Goal: Task Accomplishment & Management: Use online tool/utility

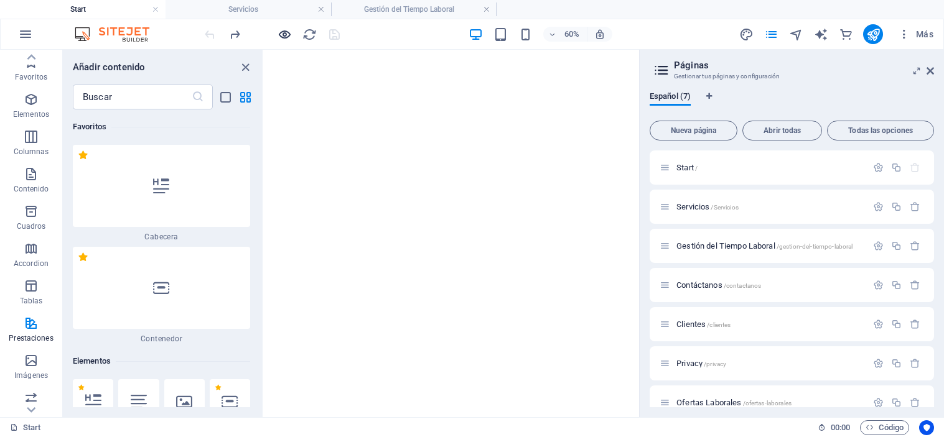
click at [282, 30] on icon "button" at bounding box center [285, 34] width 14 height 14
click at [283, 31] on icon "button" at bounding box center [285, 34] width 14 height 14
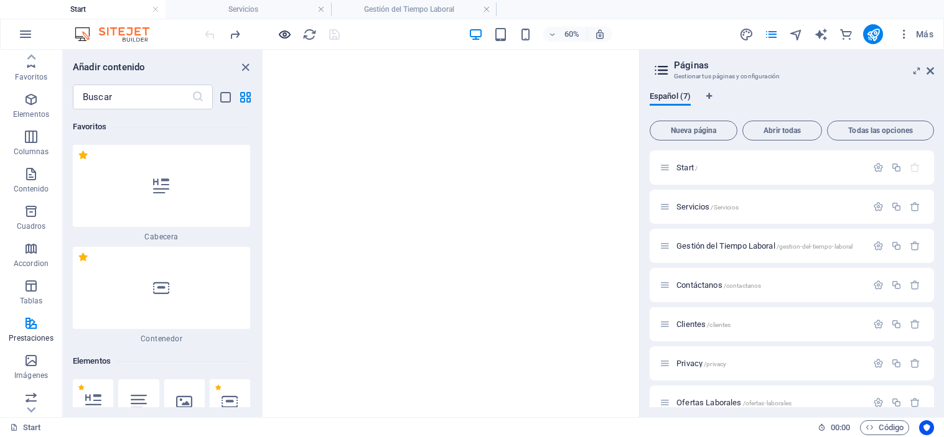
click at [283, 31] on icon "button" at bounding box center [285, 34] width 14 height 14
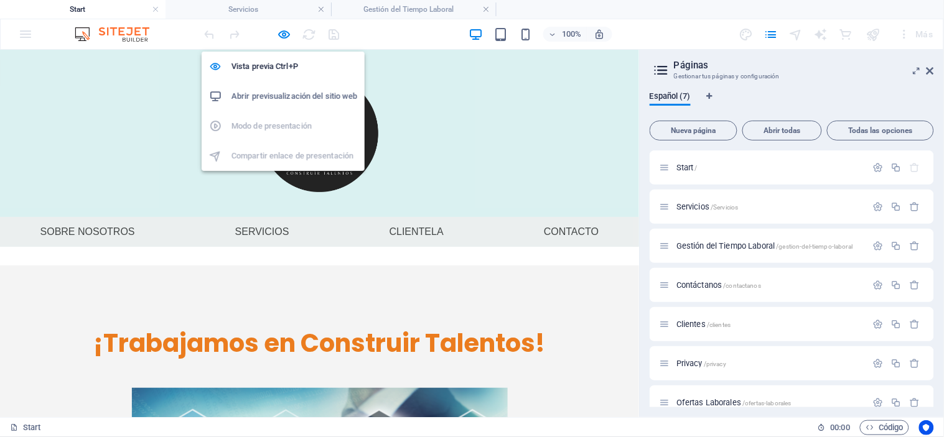
drag, startPoint x: 283, startPoint y: 31, endPoint x: 299, endPoint y: 93, distance: 64.3
click at [299, 93] on body "T&C Workers Start Servicios Gestión del Tiempo Laboral Favoritos Elementos Colu…" at bounding box center [472, 218] width 944 height 437
click at [299, 93] on h6 "Abrir previsualización del sitio web" at bounding box center [294, 96] width 126 height 15
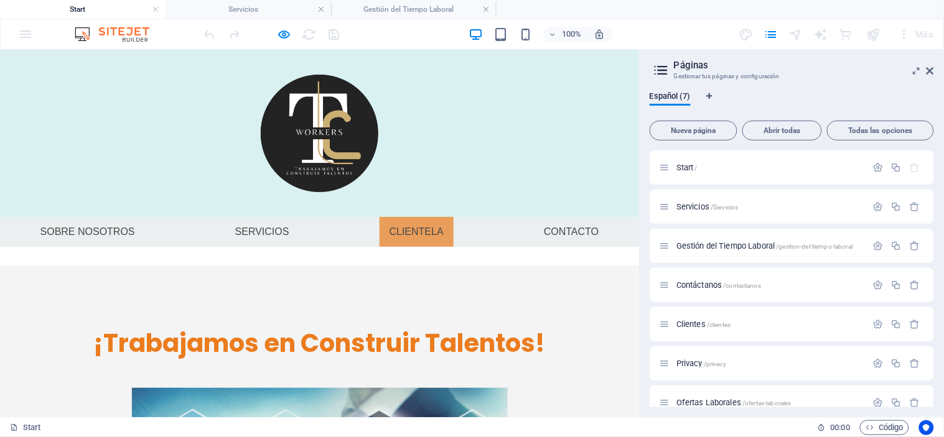
click at [428, 233] on font "Clientela" at bounding box center [417, 231] width 54 height 11
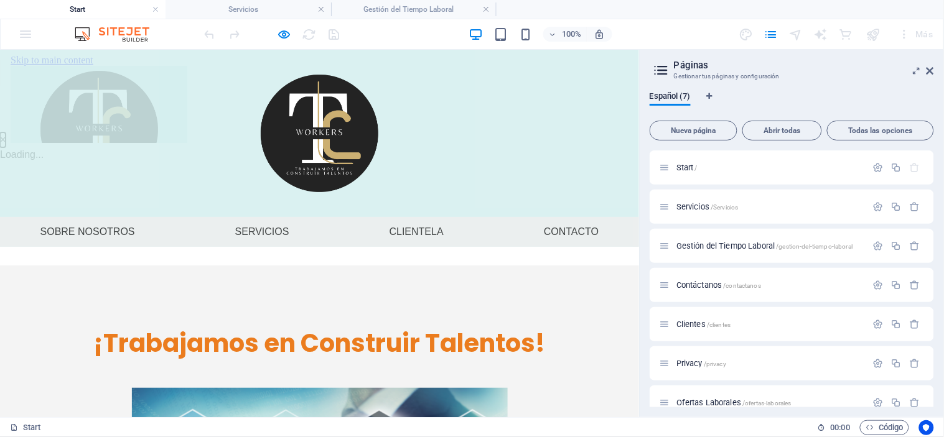
click at [6, 132] on button "×" at bounding box center [3, 139] width 6 height 15
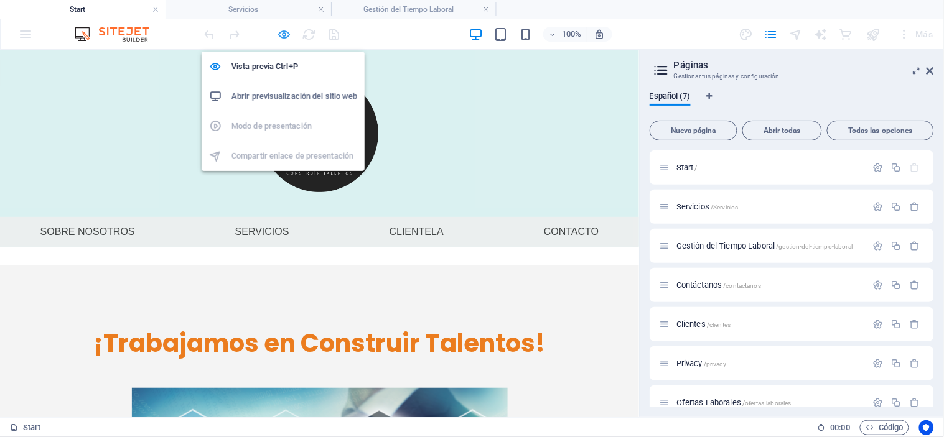
click at [282, 34] on icon "button" at bounding box center [285, 34] width 14 height 14
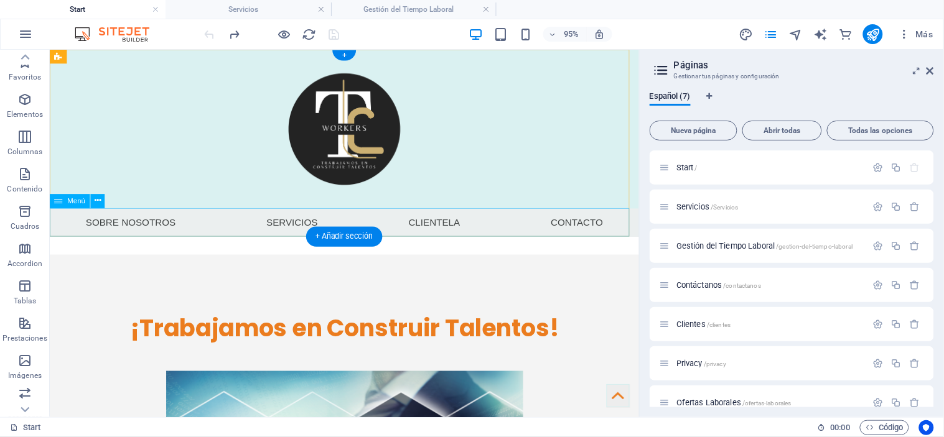
click at [449, 228] on nav "Sobre nosotros Servicios Clientela Contacto" at bounding box center [359, 232] width 620 height 30
select select
select select "1"
select select
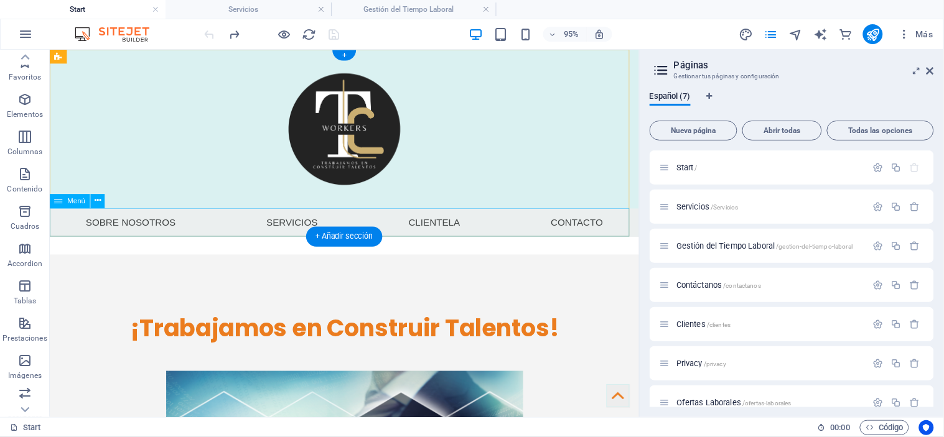
select select "4"
select select "overlay"
select select "3"
select select
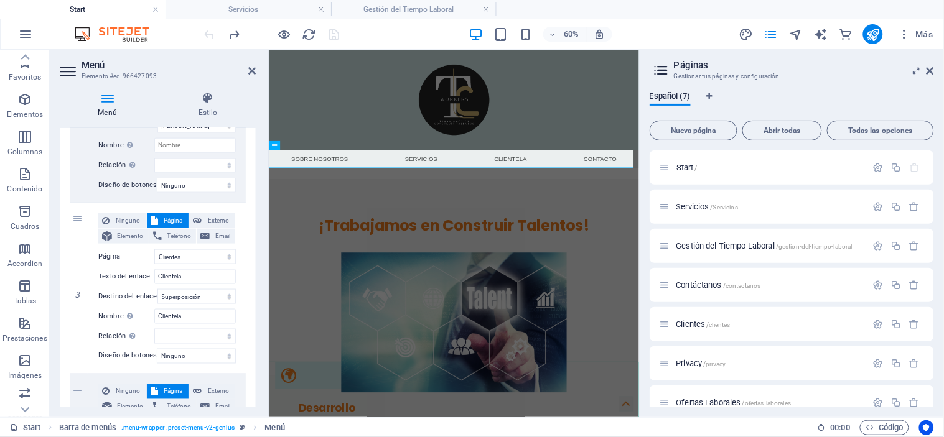
scroll to position [396, 0]
click at [190, 253] on select "Start Servicios Gestión del Tiempo Laboral Contáctanos Clientes Privacy Ofertas…" at bounding box center [195, 256] width 82 height 15
click at [190, 274] on input "Clientela" at bounding box center [195, 276] width 82 height 15
type input "Client"
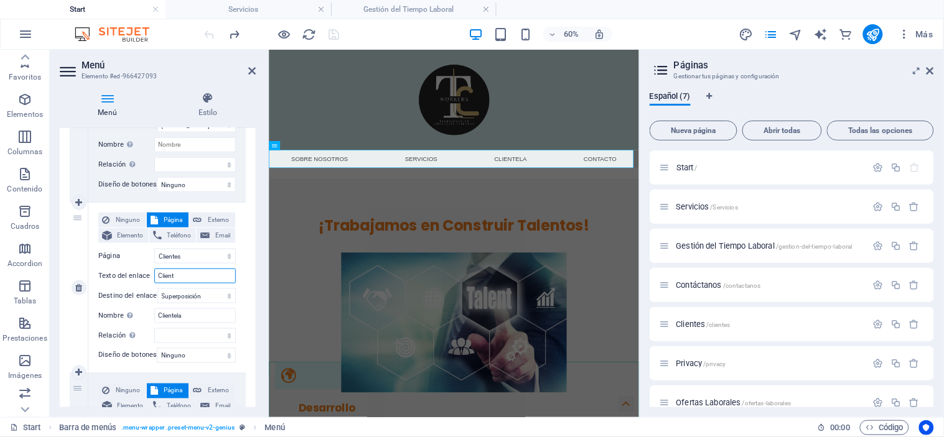
select select
type input "Clientes"
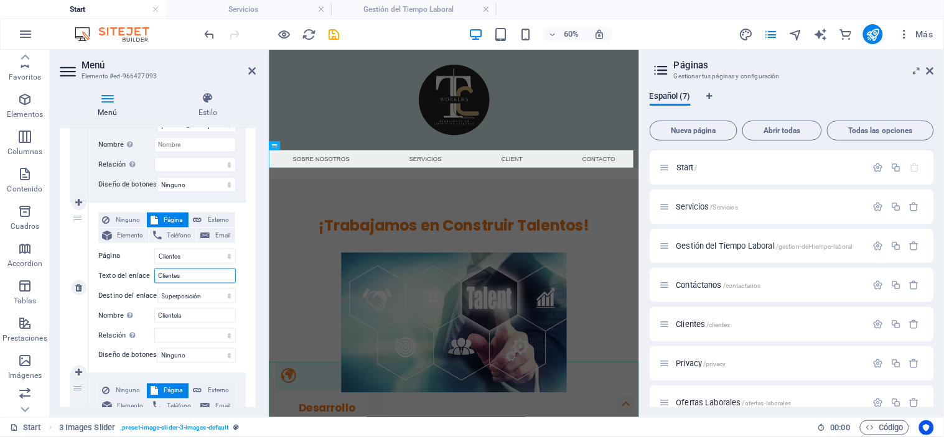
select select
type input "Clientes"
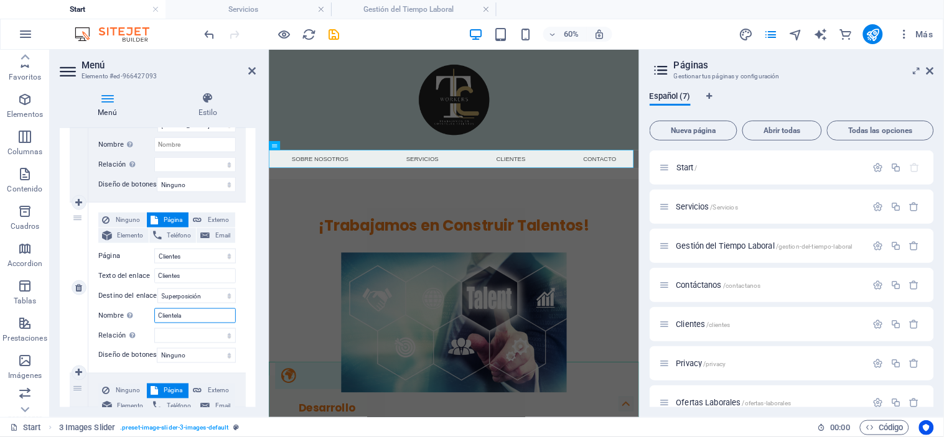
click at [204, 318] on input "Clientela" at bounding box center [195, 316] width 82 height 15
drag, startPoint x: 204, startPoint y: 318, endPoint x: 181, endPoint y: 315, distance: 23.2
click at [181, 315] on input "Clientela" at bounding box center [195, 316] width 82 height 15
type input "Cliente"
select select
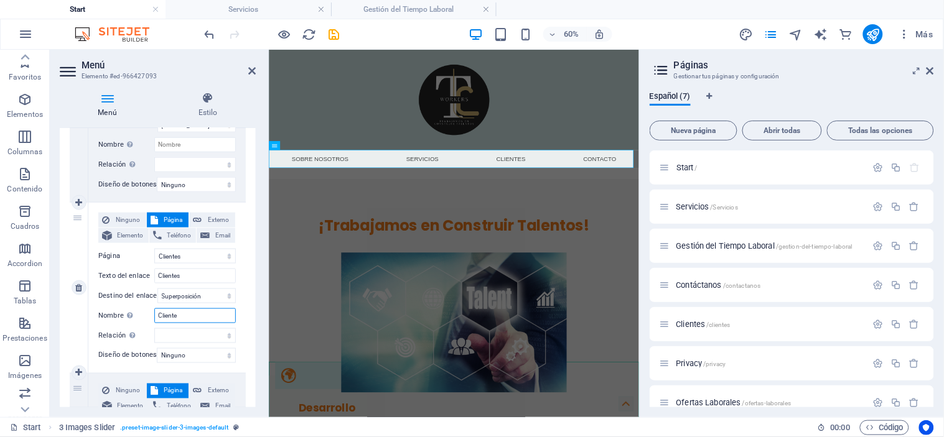
select select
type input "Clientes"
select select
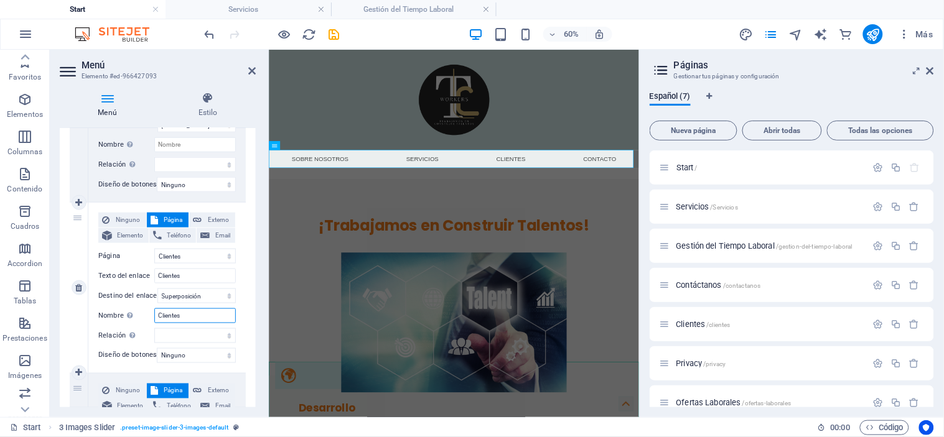
select select
type input "Clientes"
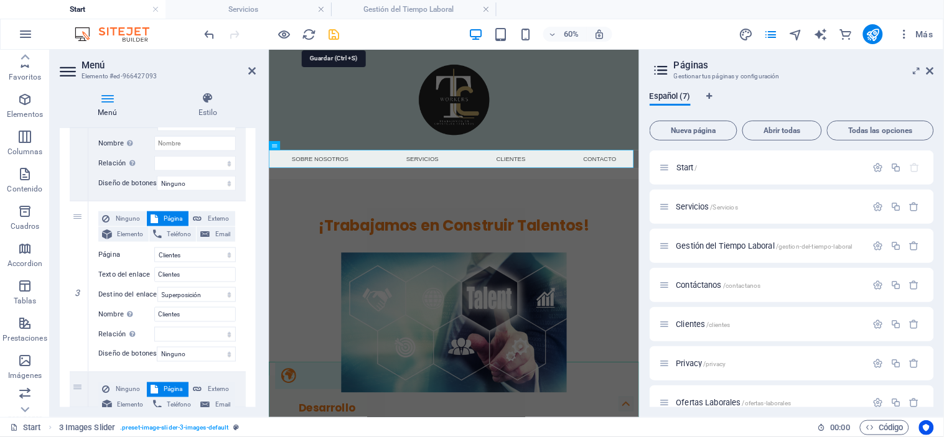
click at [335, 34] on icon "save" at bounding box center [334, 34] width 14 height 14
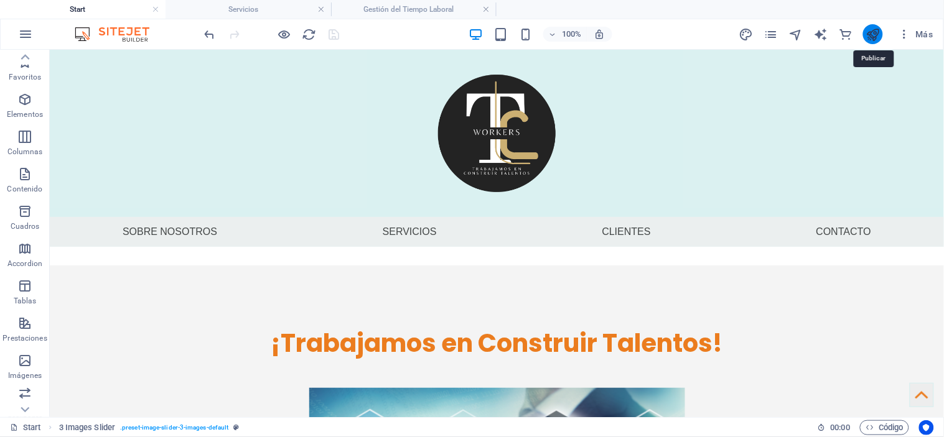
click at [869, 39] on icon "publish" at bounding box center [873, 34] width 14 height 14
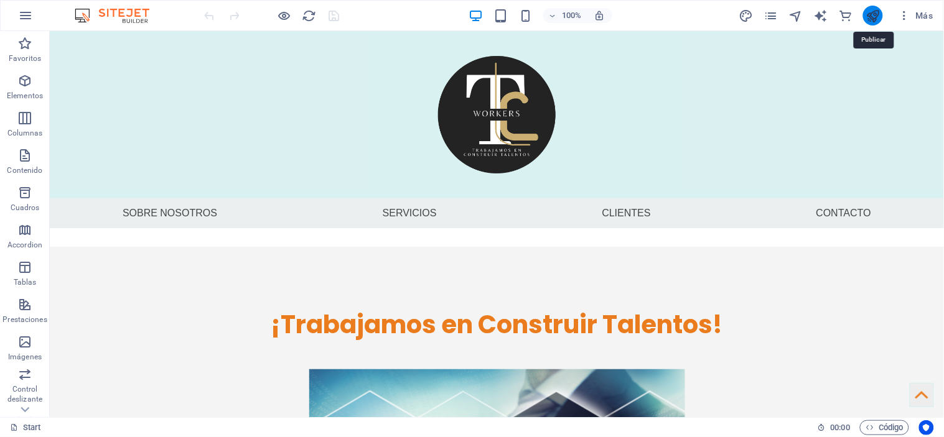
click at [878, 13] on icon "publish" at bounding box center [873, 16] width 14 height 14
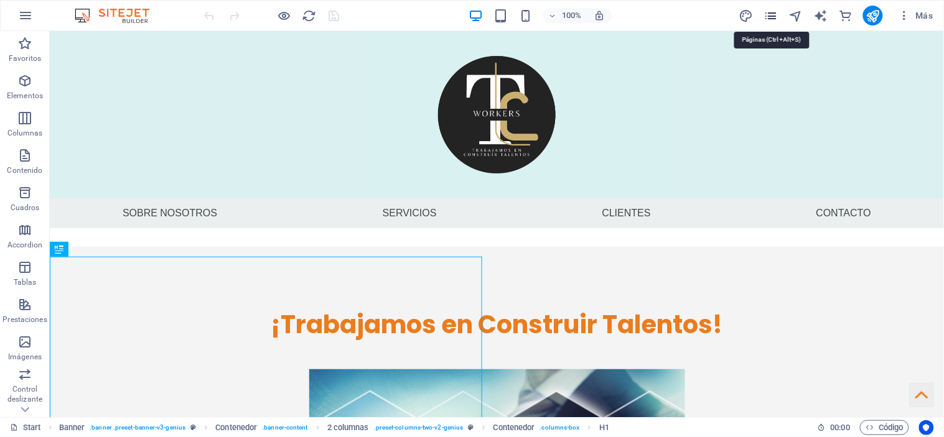
click at [776, 15] on icon "pages" at bounding box center [771, 16] width 14 height 14
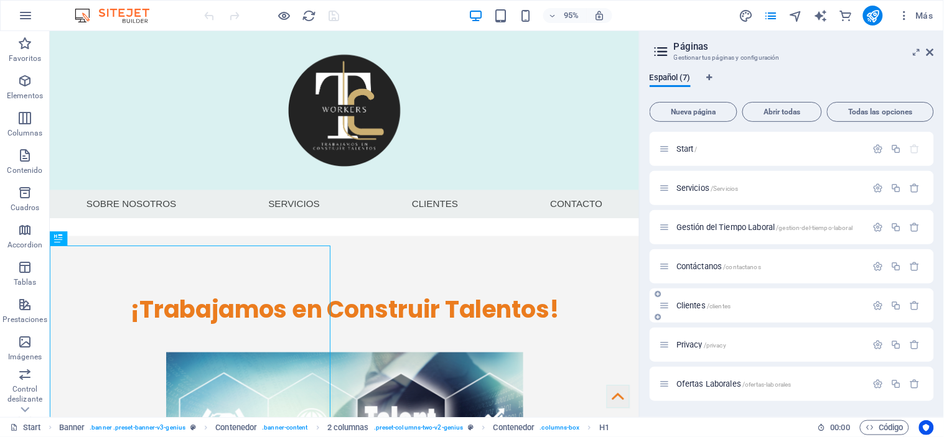
click at [696, 302] on span "Clientes /clientes" at bounding box center [703, 305] width 54 height 9
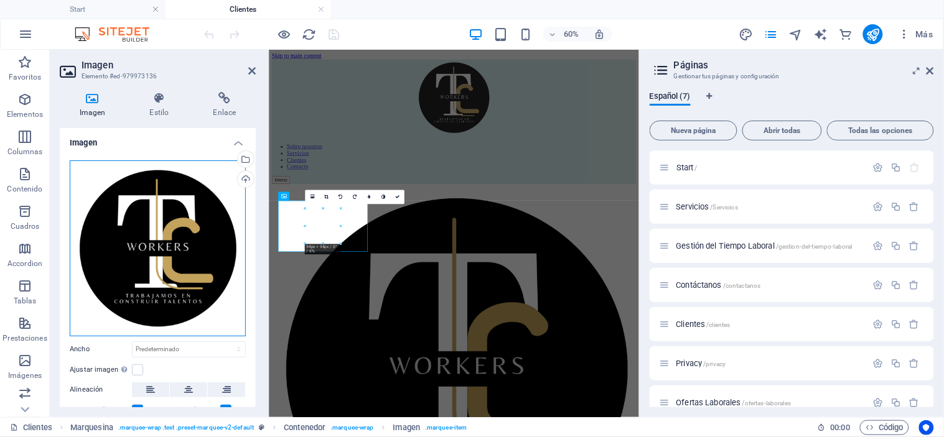
click at [146, 266] on div "Arrastra archivos aquí, haz clic para escoger archivos o selecciona archivos de…" at bounding box center [158, 249] width 176 height 176
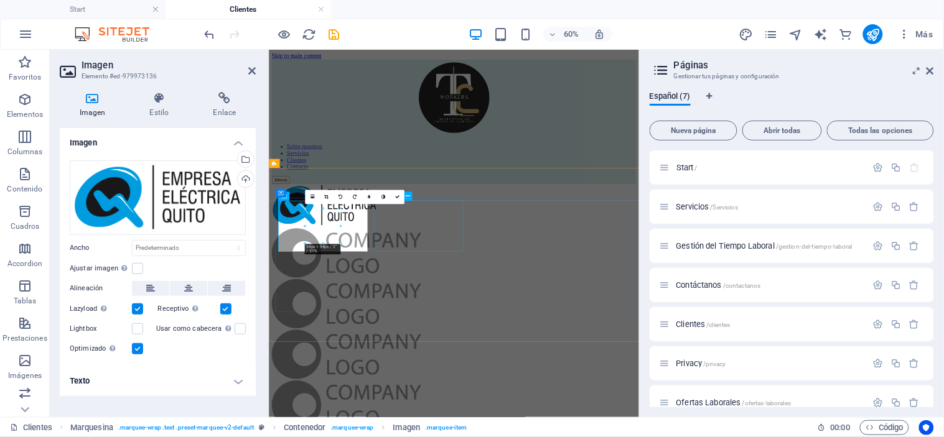
click at [528, 347] on figure at bounding box center [576, 389] width 607 height 85
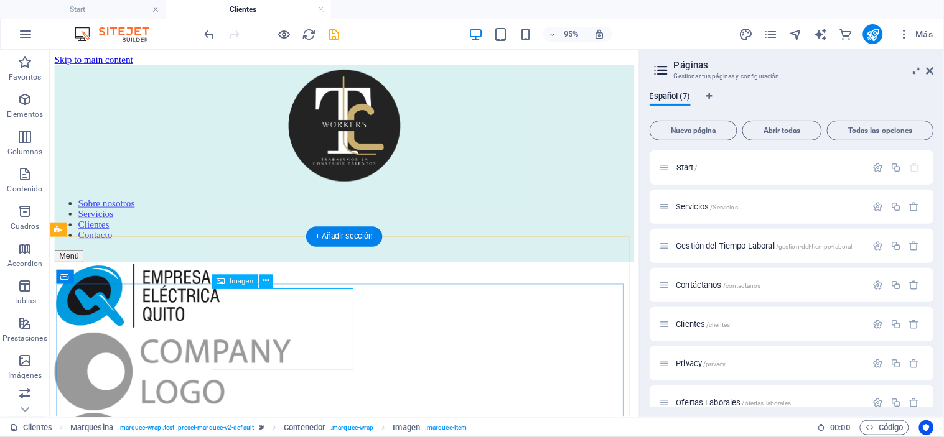
click at [299, 347] on figure at bounding box center [359, 389] width 610 height 85
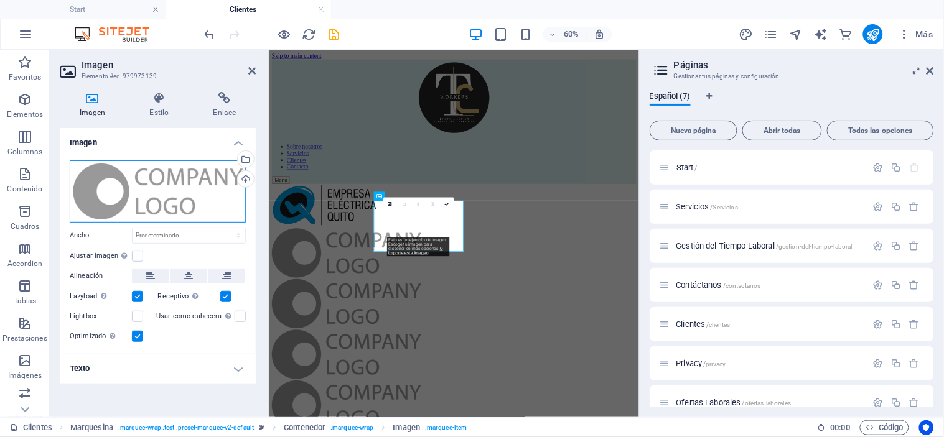
click at [157, 190] on div "Arrastra archivos aquí, haz clic para escoger archivos o selecciona archivos de…" at bounding box center [158, 192] width 176 height 62
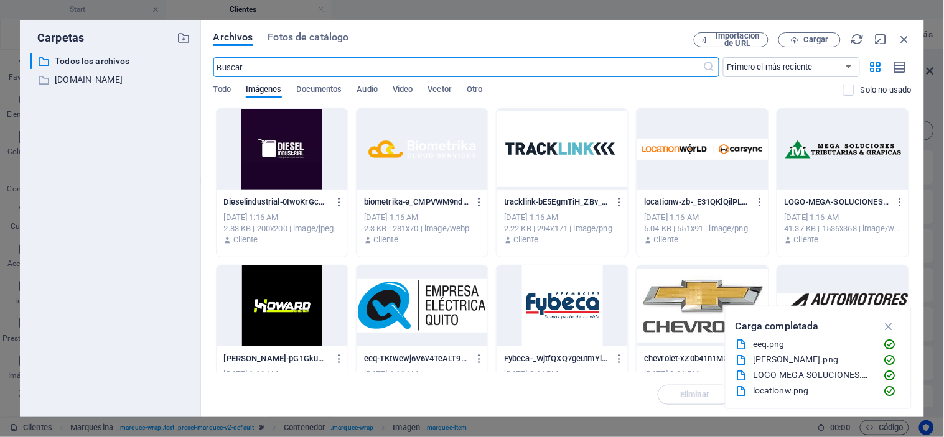
click at [280, 148] on div at bounding box center [282, 149] width 131 height 81
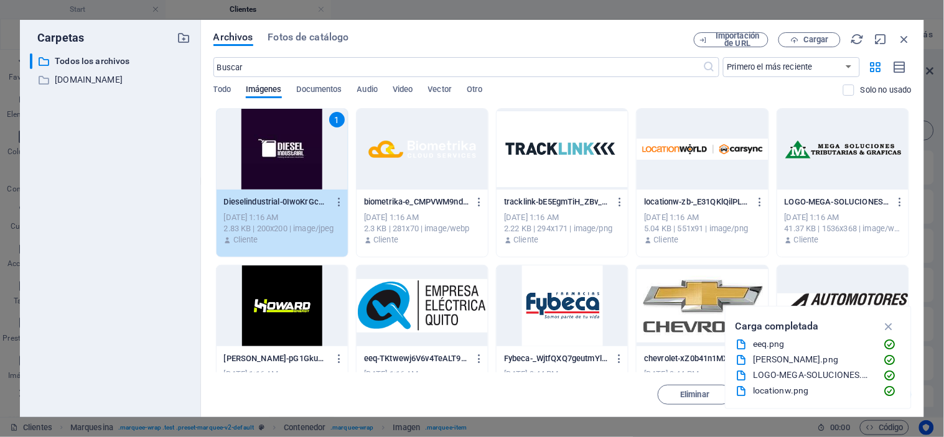
click at [280, 148] on div "1" at bounding box center [282, 149] width 131 height 81
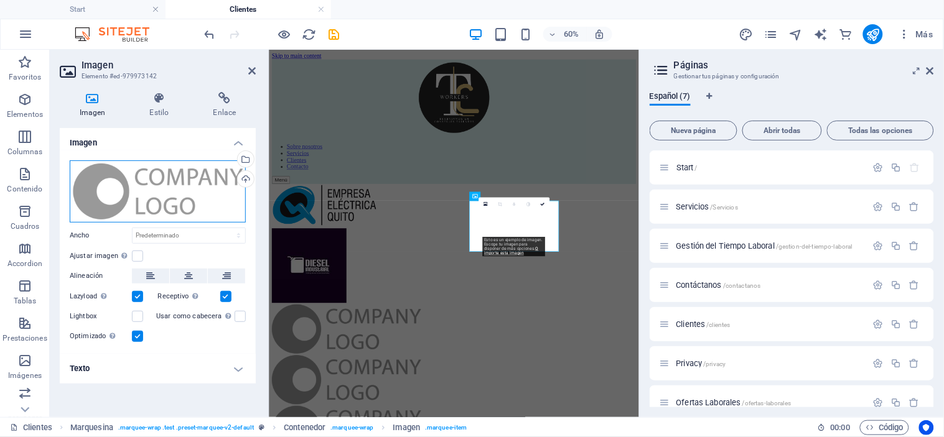
click at [169, 189] on div "Arrastra archivos aquí, haz clic para escoger archivos o selecciona archivos de…" at bounding box center [158, 192] width 176 height 62
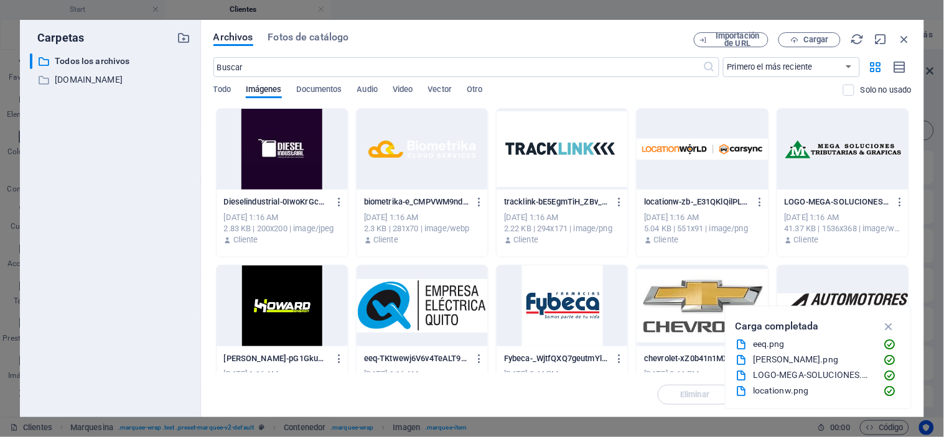
click at [579, 154] on div at bounding box center [562, 149] width 131 height 81
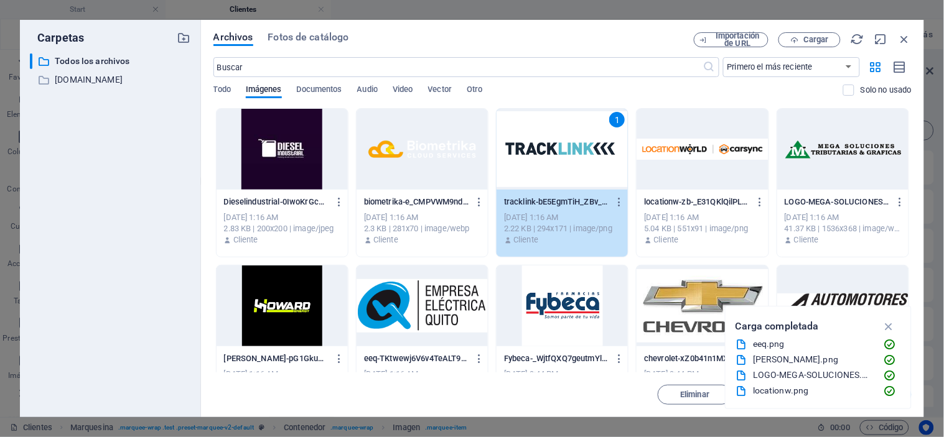
click at [579, 154] on div "1" at bounding box center [562, 149] width 131 height 81
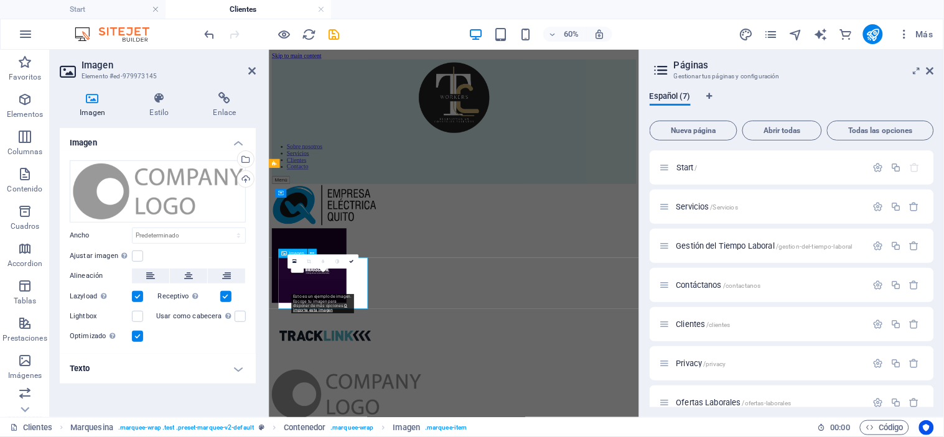
click at [168, 188] on div "Arrastra archivos aquí, haz clic para escoger archivos o selecciona archivos de…" at bounding box center [158, 192] width 176 height 62
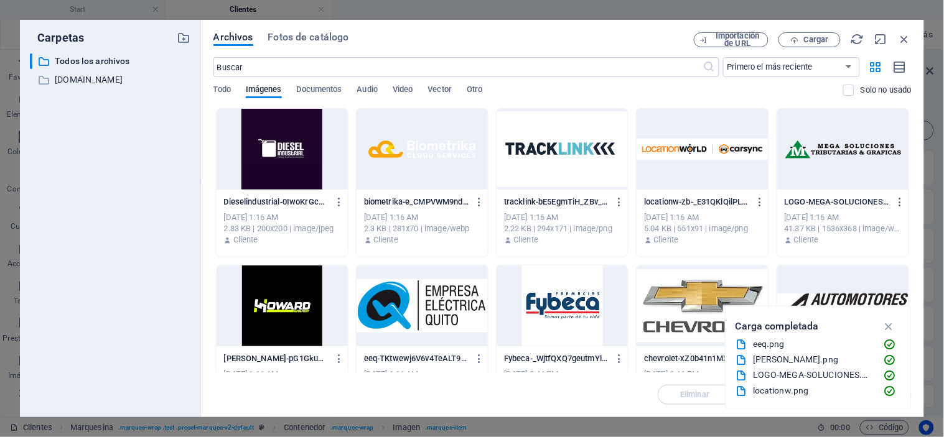
click at [708, 152] on div at bounding box center [702, 149] width 131 height 81
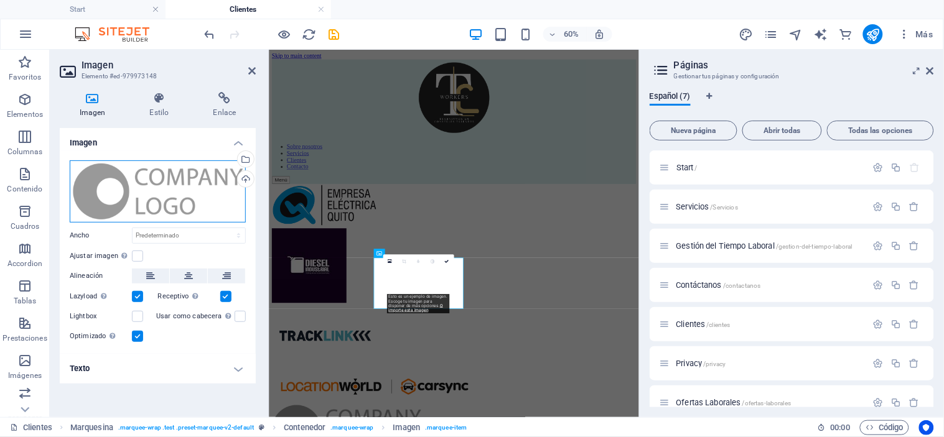
click at [184, 193] on div "Arrastra archivos aquí, haz clic para escoger archivos o selecciona archivos de…" at bounding box center [158, 192] width 176 height 62
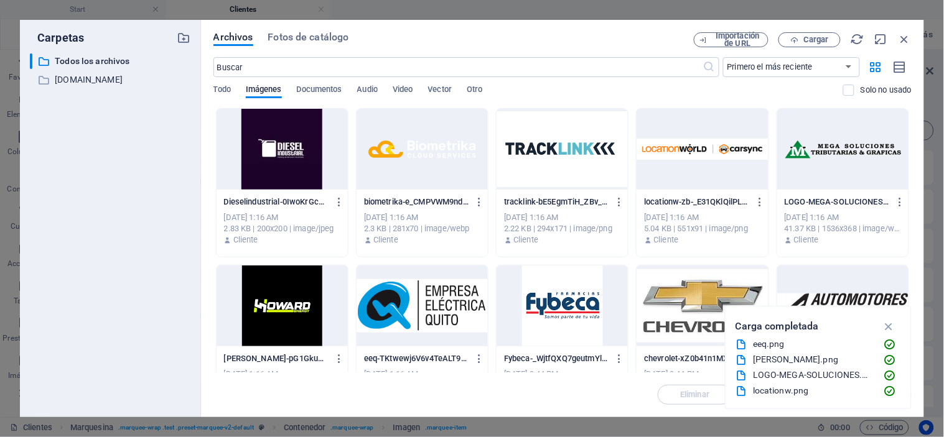
click at [840, 154] on div at bounding box center [842, 149] width 131 height 81
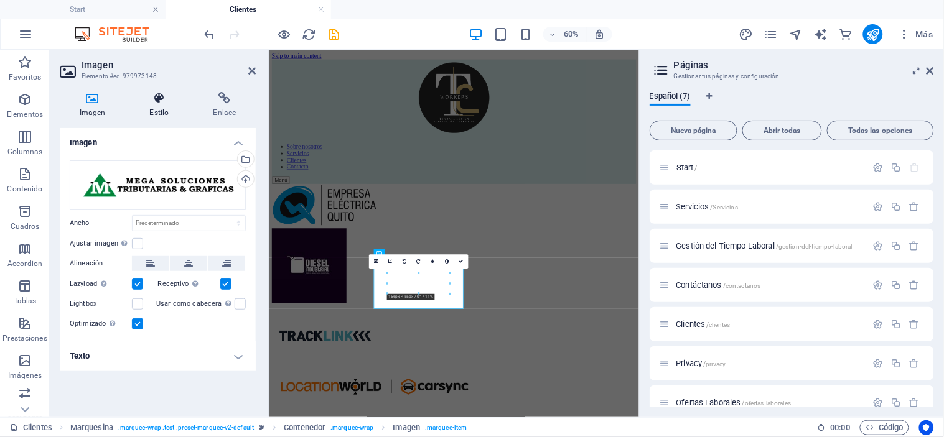
click at [160, 100] on icon at bounding box center [159, 98] width 58 height 12
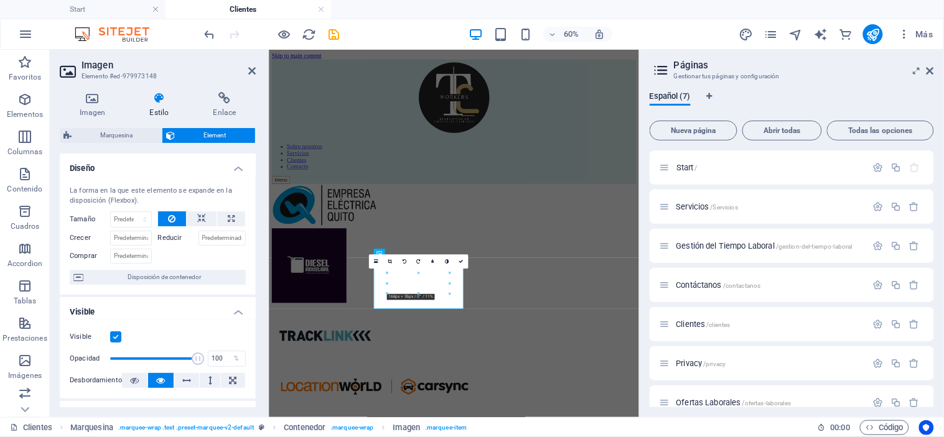
click at [160, 100] on icon at bounding box center [159, 98] width 58 height 12
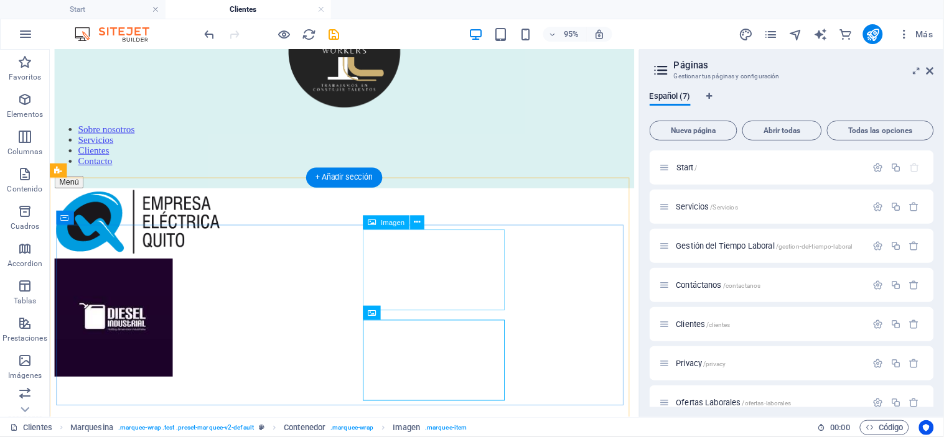
scroll to position [93, 0]
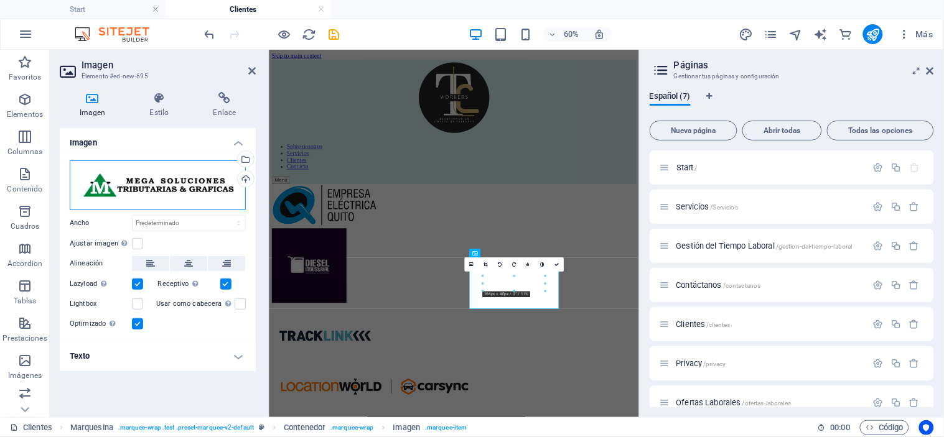
click at [147, 179] on div "Arrastra archivos aquí, haz clic para escoger archivos o selecciona archivos de…" at bounding box center [158, 186] width 176 height 50
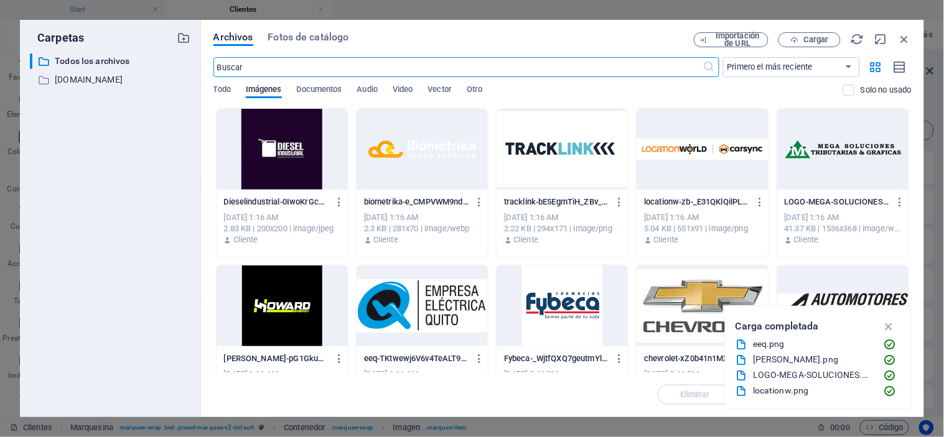
click at [296, 302] on div at bounding box center [282, 306] width 131 height 81
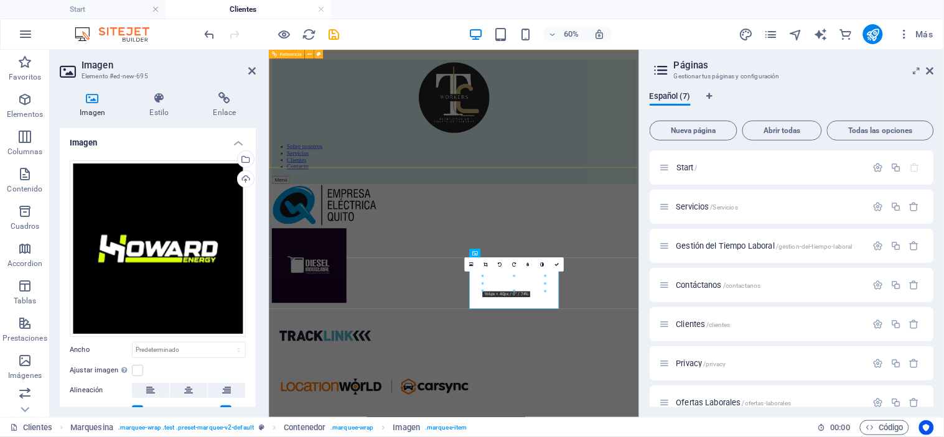
click at [798, 149] on div at bounding box center [576, 130] width 607 height 130
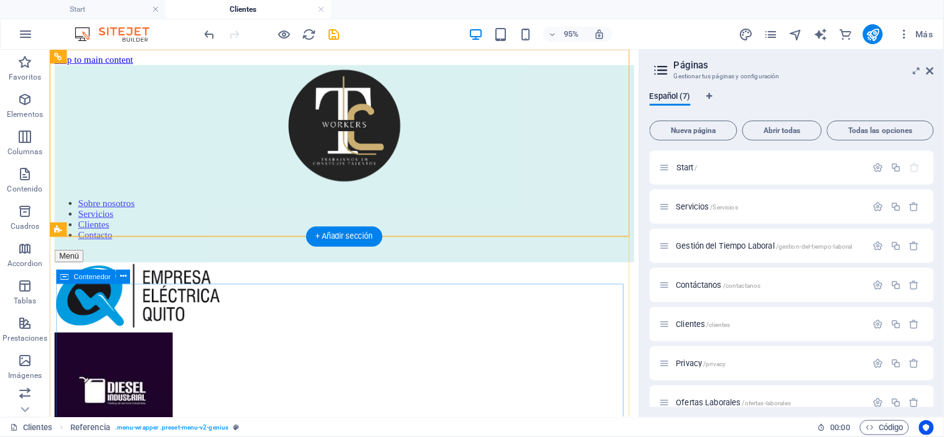
scroll to position [54, 0]
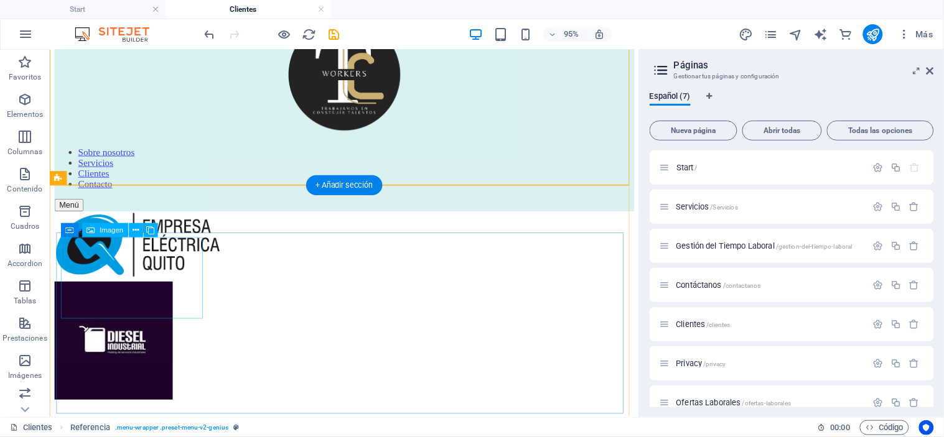
click at [161, 294] on figure at bounding box center [359, 257] width 610 height 74
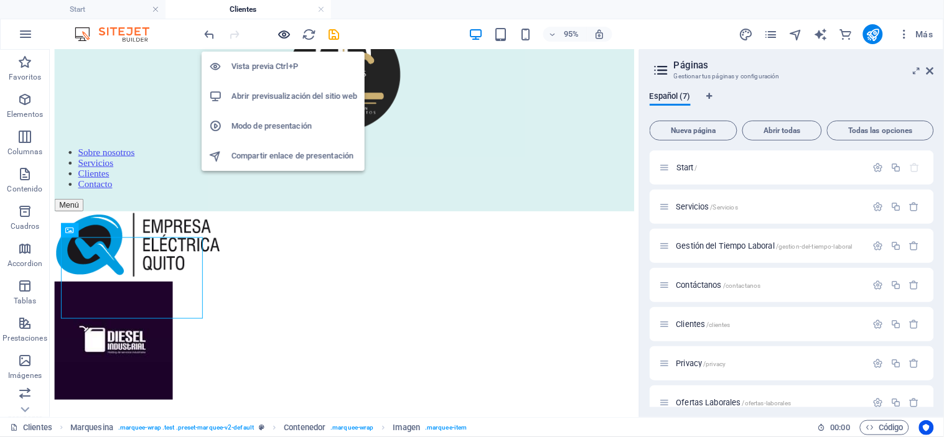
click at [282, 35] on icon "button" at bounding box center [285, 34] width 14 height 14
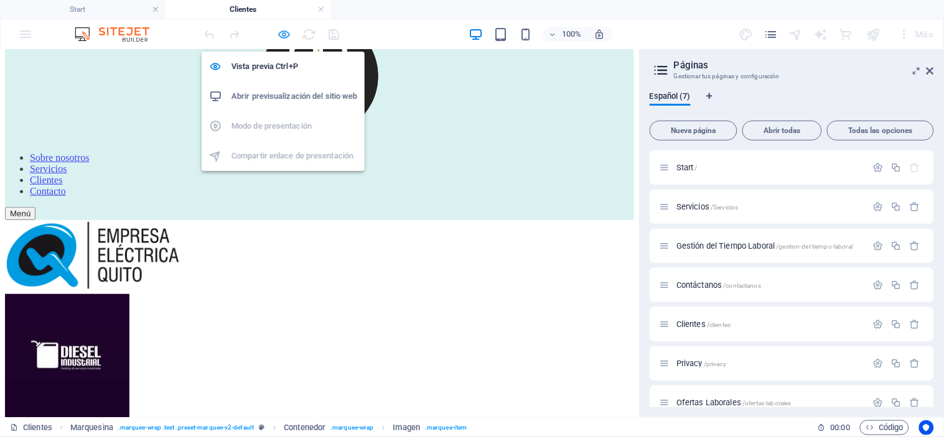
click at [282, 34] on icon "button" at bounding box center [285, 34] width 14 height 14
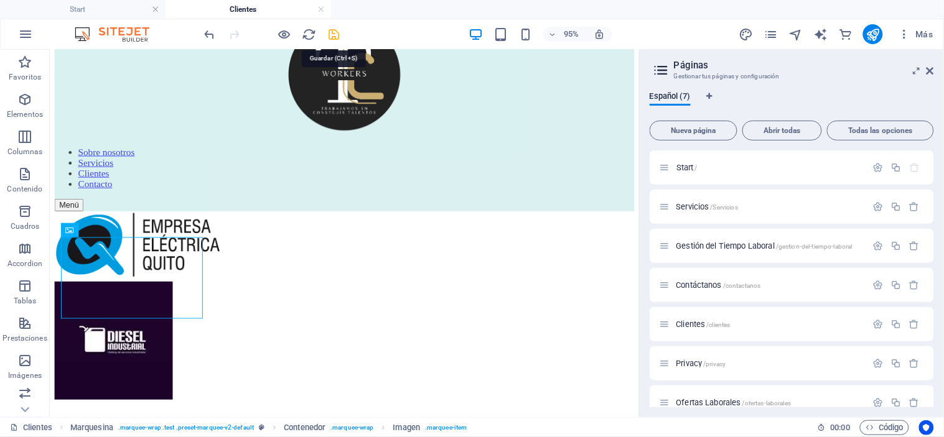
click at [337, 29] on icon "save" at bounding box center [334, 34] width 14 height 14
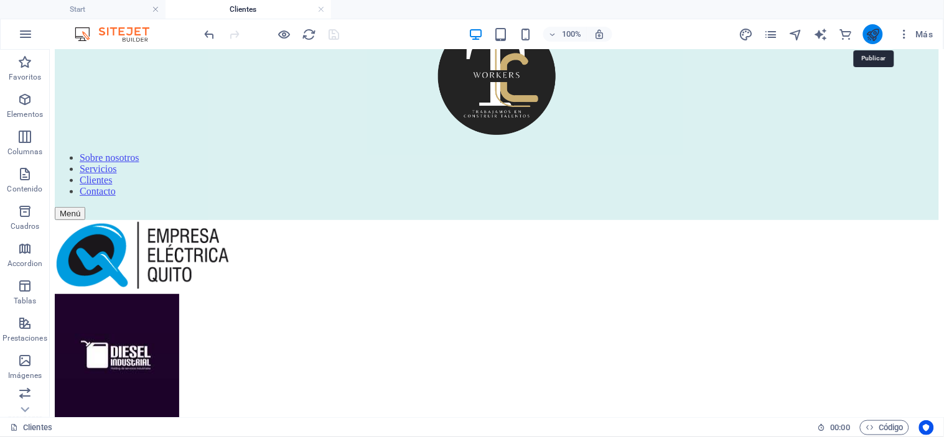
click at [875, 35] on icon "publish" at bounding box center [873, 34] width 14 height 14
